Goal: Navigation & Orientation: Find specific page/section

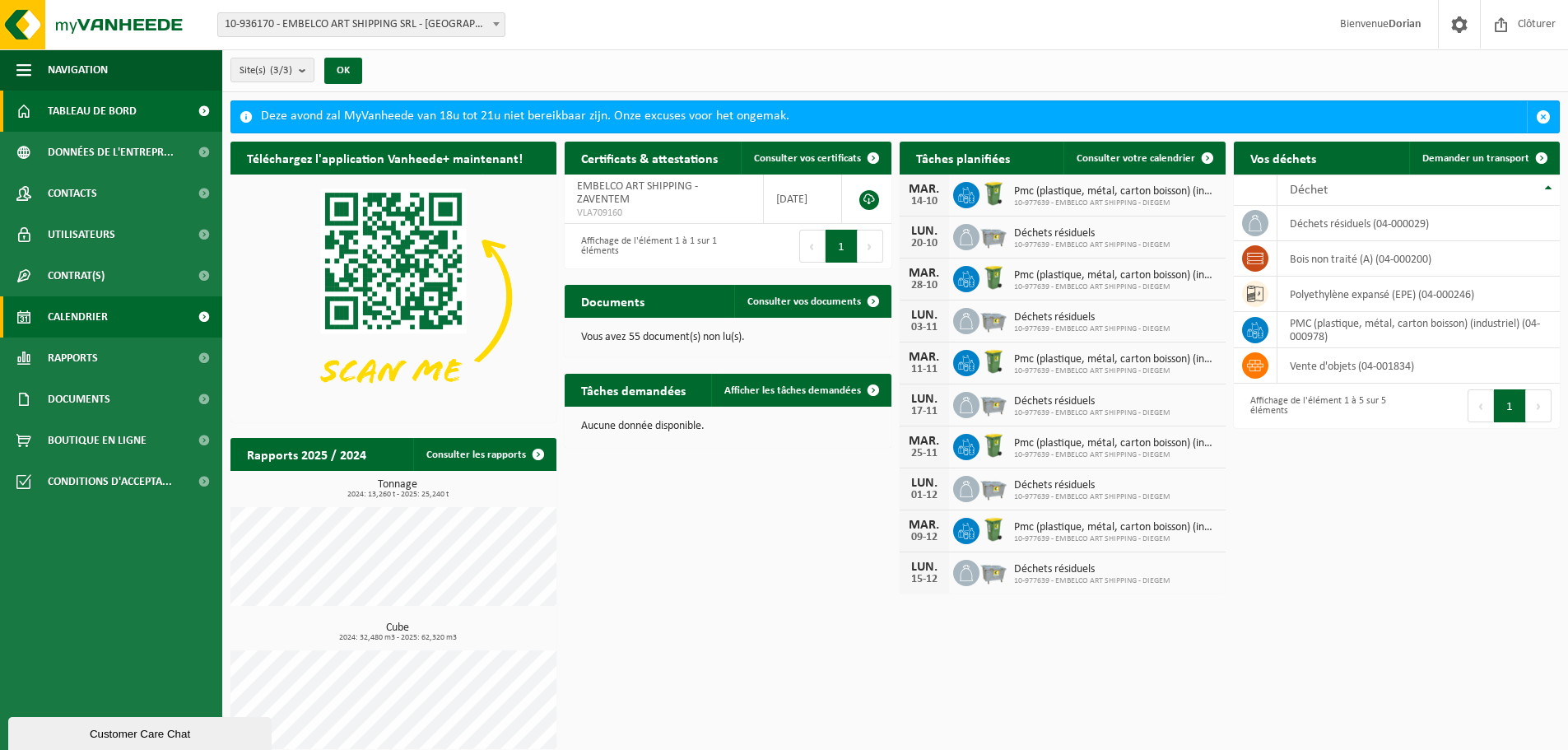
click at [151, 316] on link "Calendrier" at bounding box center [111, 317] width 222 height 41
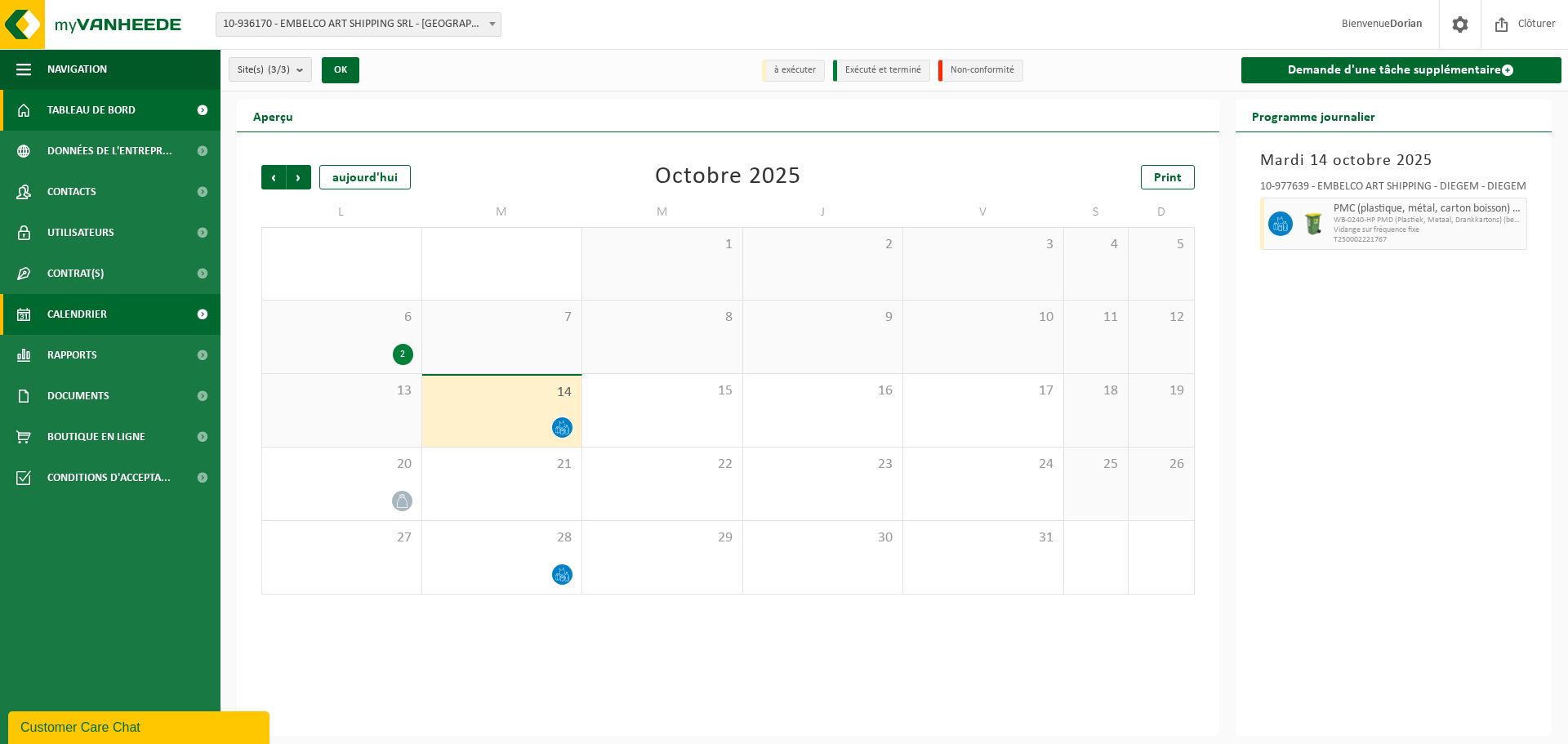
click at [143, 104] on link "Tableau de bord" at bounding box center [110, 110] width 220 height 41
